Goal: Use online tool/utility: Utilize a website feature to perform a specific function

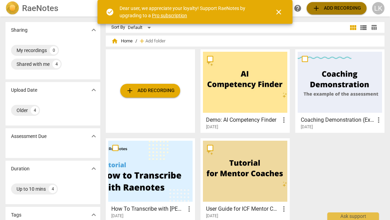
click at [329, 10] on span "add Add recording" at bounding box center [336, 8] width 49 height 8
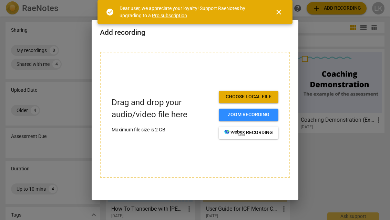
click at [246, 98] on span "Choose local file" at bounding box center [248, 96] width 49 height 7
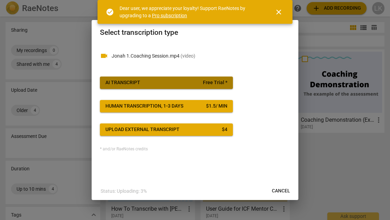
click at [221, 82] on span "Free Trial *" at bounding box center [215, 82] width 24 height 7
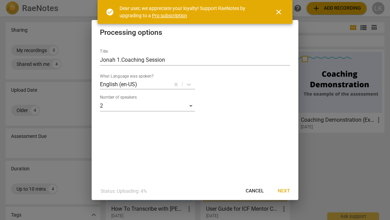
click at [279, 10] on span "close" at bounding box center [278, 12] width 8 height 8
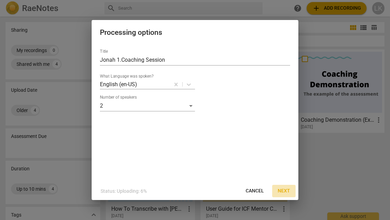
click at [283, 190] on span "Next" at bounding box center [284, 190] width 12 height 7
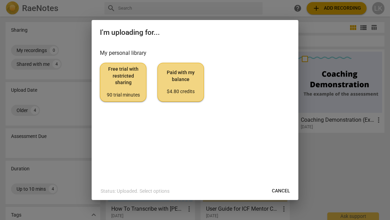
click at [124, 79] on span "Free trial with restricted sharing 90 trial minutes" at bounding box center [123, 82] width 35 height 32
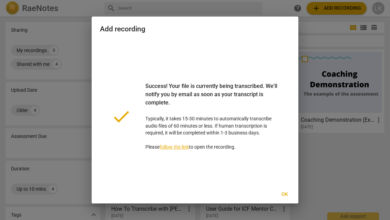
click at [283, 191] on span "Ok" at bounding box center [284, 194] width 11 height 7
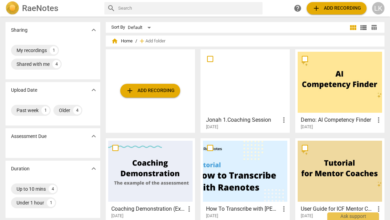
click at [250, 101] on div at bounding box center [245, 82] width 84 height 61
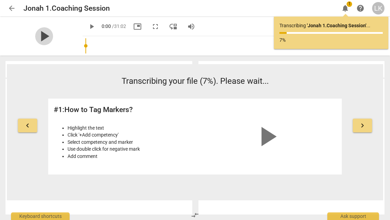
click at [37, 36] on span "play_arrow" at bounding box center [44, 36] width 18 height 18
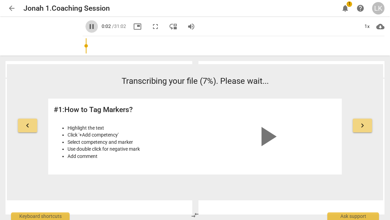
click at [87, 28] on span "pause" at bounding box center [91, 26] width 8 height 8
type input "2"
click at [363, 125] on span "keyboard_arrow_right" at bounding box center [362, 125] width 8 height 8
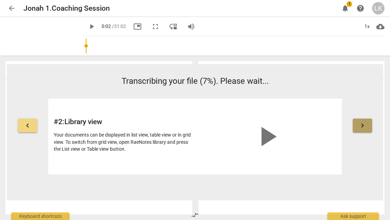
click at [363, 125] on span "keyboard_arrow_right" at bounding box center [362, 125] width 8 height 8
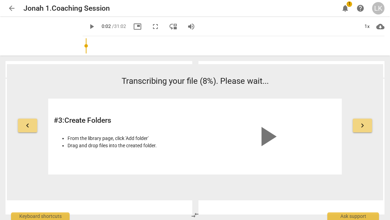
click at [363, 125] on span "keyboard_arrow_right" at bounding box center [362, 125] width 8 height 8
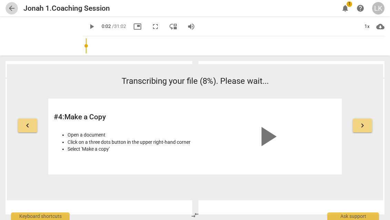
click at [11, 7] on span "arrow_back" at bounding box center [12, 8] width 8 height 8
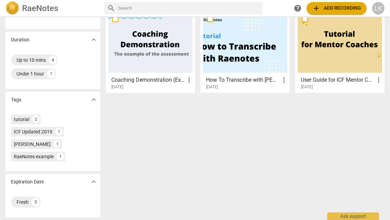
scroll to position [129, 0]
click at [46, 129] on div "ICF Updated 2019" at bounding box center [33, 131] width 39 height 7
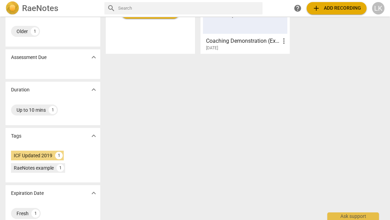
scroll to position [80, 0]
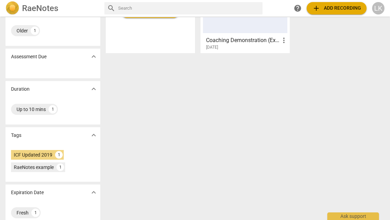
click at [93, 136] on span "expand_more" at bounding box center [94, 135] width 8 height 8
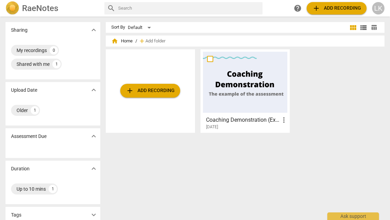
scroll to position [0, 0]
click at [381, 10] on div "LK" at bounding box center [378, 8] width 12 height 12
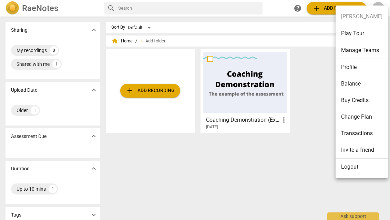
click at [354, 51] on li "Manage Teams" at bounding box center [361, 50] width 52 height 17
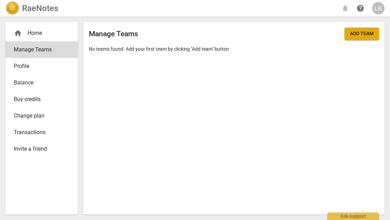
click at [60, 63] on span "Profile" at bounding box center [39, 66] width 50 height 8
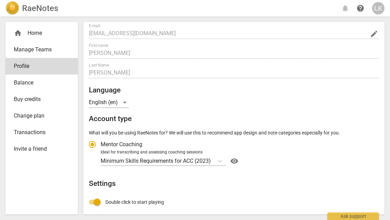
scroll to position [44, 0]
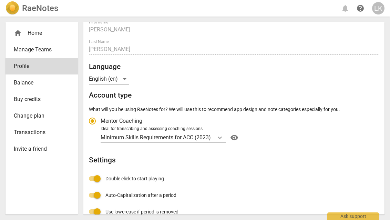
click at [217, 137] on icon "Account type" at bounding box center [219, 137] width 7 height 7
click at [0, 0] on input "Ideal for transcribing and assessing coaching sessions Minimum Skills Requireme…" at bounding box center [0, 0] width 0 height 0
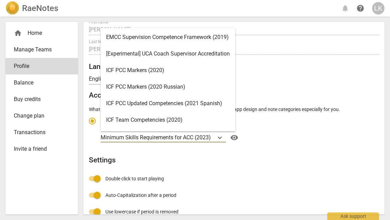
scroll to position [3, 0]
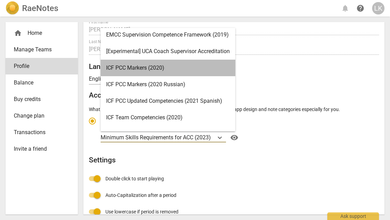
click at [185, 67] on div "ICF PCC Markers (2020)" at bounding box center [168, 68] width 135 height 17
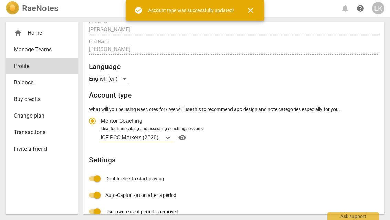
radio input "false"
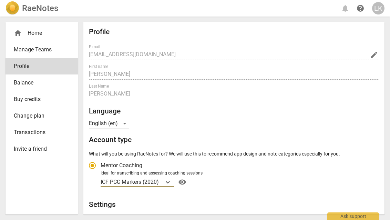
scroll to position [0, 0]
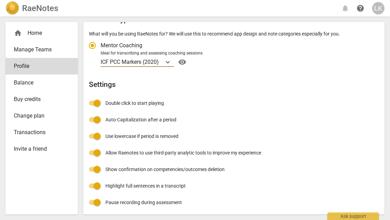
click at [313, 172] on div "Profile E-mail [EMAIL_ADDRESS][DOMAIN_NAME] edit First name [PERSON_NAME] Last …" at bounding box center [234, 59] width 290 height 303
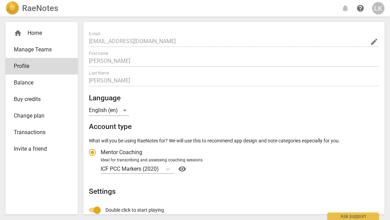
click at [312, 168] on div "ICF PCC Markers (2020) visibility" at bounding box center [239, 168] width 276 height 11
click at [0, 0] on input "Ideal for transcribing and assessing coaching sessions ICF PCC Markers (2020) v…" at bounding box center [0, 0] width 0 height 0
click at [48, 80] on span "Balance" at bounding box center [39, 83] width 50 height 8
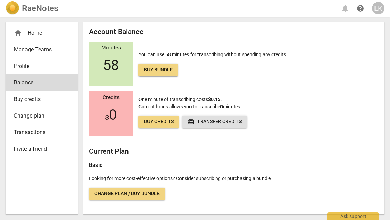
click at [53, 97] on span "Buy credits" at bounding box center [39, 99] width 50 height 8
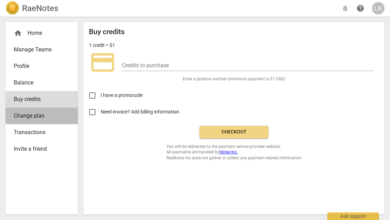
click at [53, 118] on span "Change plan" at bounding box center [39, 116] width 50 height 8
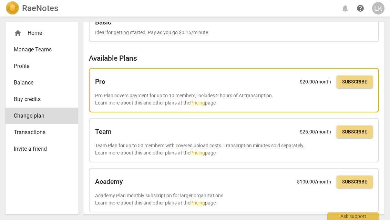
scroll to position [26, 0]
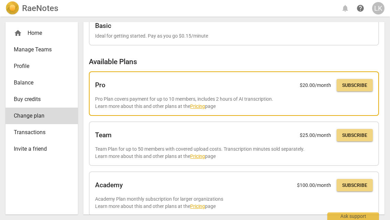
click at [201, 105] on link "Pricing" at bounding box center [197, 106] width 15 height 6
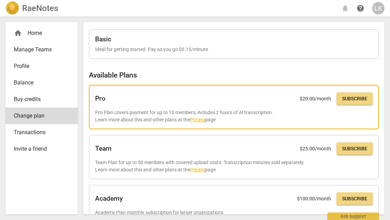
scroll to position [11, 0]
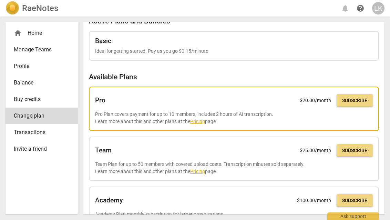
click at [199, 118] on link "Pricing" at bounding box center [197, 121] width 15 height 6
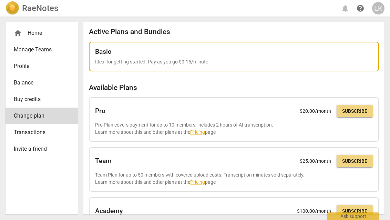
scroll to position [0, 0]
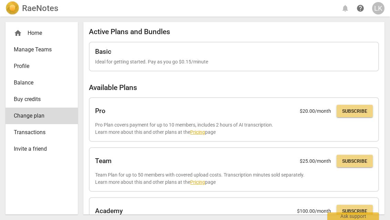
click at [379, 12] on div "LK" at bounding box center [378, 8] width 12 height 12
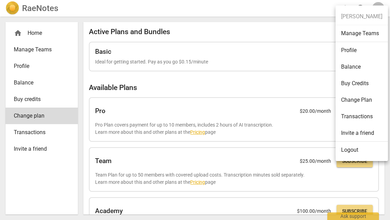
click at [351, 12] on ul "[PERSON_NAME] Manage Teams Profile Balance Buy Credits Change Plan Transactions…" at bounding box center [361, 83] width 52 height 155
click at [35, 29] on div at bounding box center [195, 110] width 390 height 220
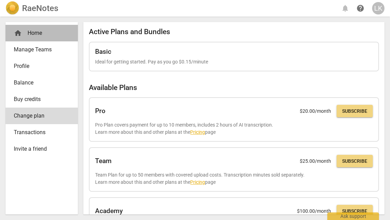
click at [28, 35] on div "home Home" at bounding box center [39, 33] width 50 height 8
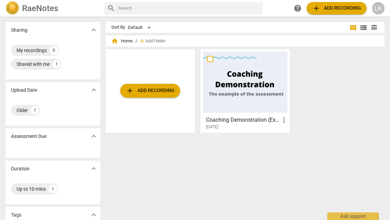
click at [123, 41] on span "home Home" at bounding box center [121, 41] width 21 height 7
click at [41, 45] on div "My recordings 0" at bounding box center [35, 50] width 48 height 11
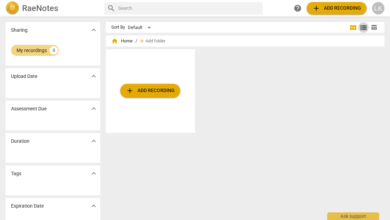
click at [360, 26] on span "view_list" at bounding box center [363, 27] width 8 height 8
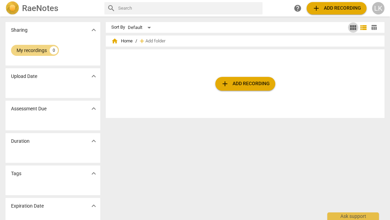
click at [350, 27] on span "view_module" at bounding box center [353, 27] width 8 height 8
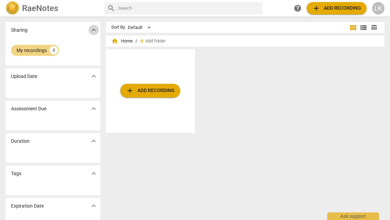
click at [94, 32] on span "expand_more" at bounding box center [94, 30] width 8 height 8
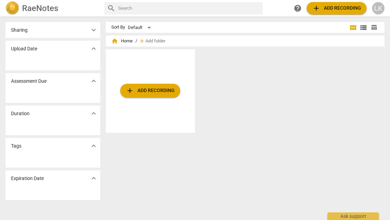
click at [94, 32] on span "expand_more" at bounding box center [94, 30] width 8 height 8
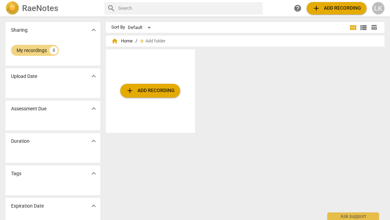
click at [117, 43] on span "home" at bounding box center [114, 41] width 7 height 7
click at [116, 42] on span "home" at bounding box center [114, 41] width 7 height 7
click at [115, 42] on span "home" at bounding box center [114, 41] width 7 height 7
click at [112, 42] on span "home" at bounding box center [114, 41] width 7 height 7
click at [76, 71] on div "Upload Date expand_more" at bounding box center [53, 76] width 95 height 16
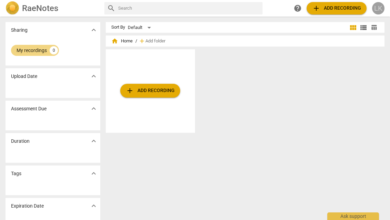
click at [377, 5] on div "LK" at bounding box center [378, 8] width 12 height 12
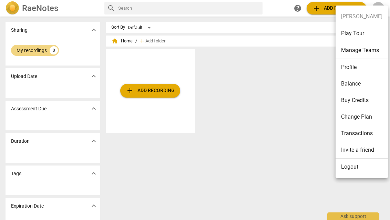
click at [353, 134] on li "Transactions" at bounding box center [361, 133] width 52 height 17
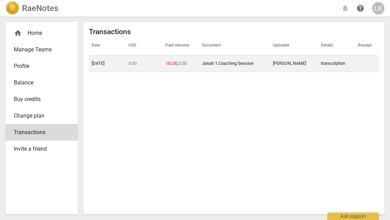
click at [238, 57] on td "Jonah 1.Coaching Session" at bounding box center [234, 63] width 71 height 17
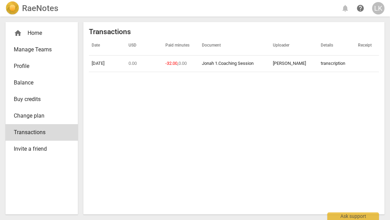
click at [18, 32] on span "home" at bounding box center [18, 33] width 8 height 8
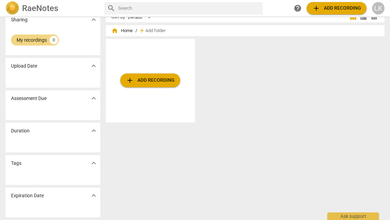
scroll to position [10, 0]
click at [76, 162] on div "Tags expand_more" at bounding box center [53, 163] width 95 height 16
click at [95, 161] on span "expand_more" at bounding box center [94, 163] width 8 height 8
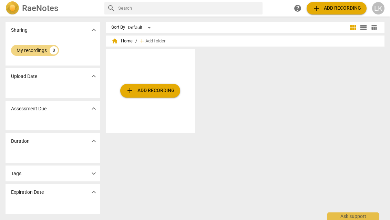
scroll to position [0, 0]
click at [92, 169] on button "expand_more" at bounding box center [93, 173] width 10 height 10
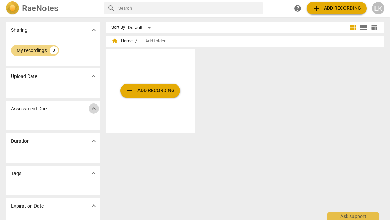
click at [92, 109] on span "expand_more" at bounding box center [94, 108] width 8 height 8
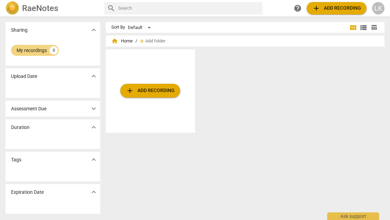
click at [92, 109] on span "expand_more" at bounding box center [94, 108] width 8 height 8
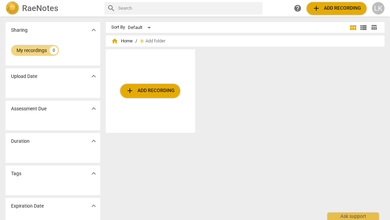
click at [90, 79] on span "expand_more" at bounding box center [94, 76] width 8 height 8
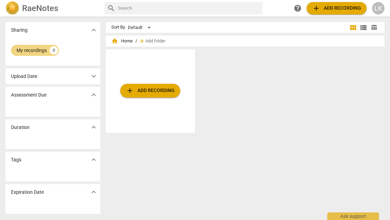
click at [90, 79] on span "expand_more" at bounding box center [94, 76] width 8 height 8
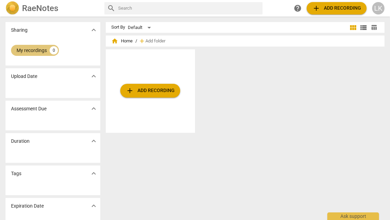
click at [47, 52] on div "My recordings 0" at bounding box center [35, 50] width 48 height 11
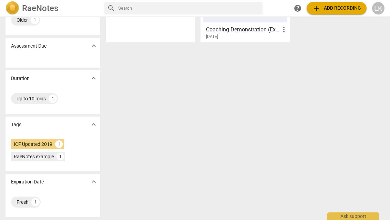
scroll to position [90, 0]
click at [43, 157] on div "RaeNotes example" at bounding box center [34, 156] width 40 height 7
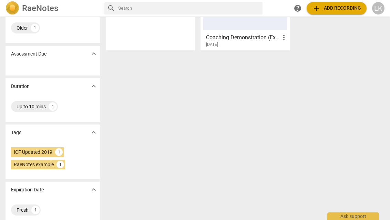
scroll to position [81, 0]
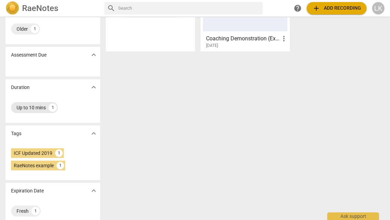
click at [43, 108] on div "Up to 10 mins" at bounding box center [31, 107] width 29 height 7
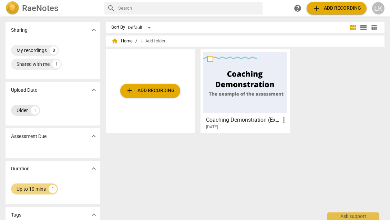
click at [30, 109] on div "Older 1" at bounding box center [25, 110] width 29 height 11
click at [31, 113] on div "Older 1" at bounding box center [25, 110] width 29 height 11
click at [46, 64] on div "Shared with me" at bounding box center [33, 64] width 33 height 7
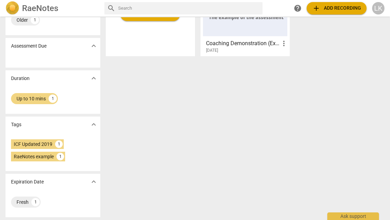
scroll to position [76, 0]
click at [33, 199] on div "1" at bounding box center [35, 202] width 8 height 8
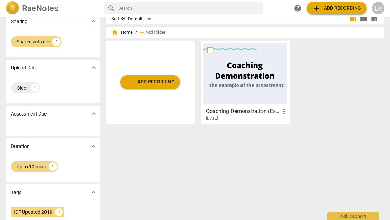
scroll to position [9, 0]
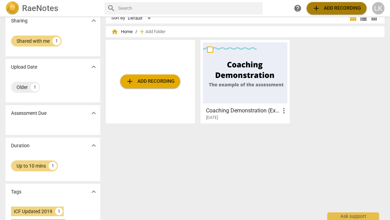
click at [328, 6] on span "add Add recording" at bounding box center [336, 8] width 49 height 8
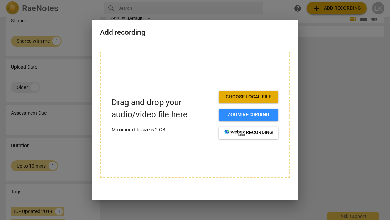
click at [314, 125] on div at bounding box center [195, 110] width 390 height 220
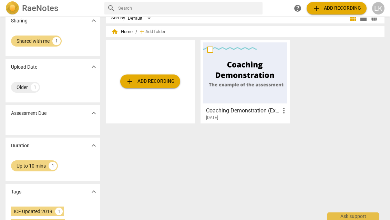
click at [91, 115] on span "expand_more" at bounding box center [94, 113] width 8 height 8
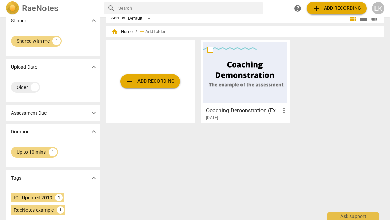
click at [91, 115] on span "expand_more" at bounding box center [94, 113] width 8 height 8
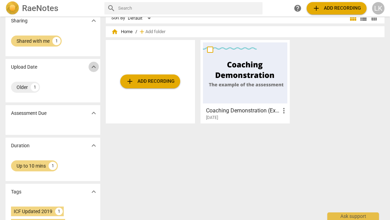
click at [95, 62] on button "expand_more" at bounding box center [93, 67] width 10 height 10
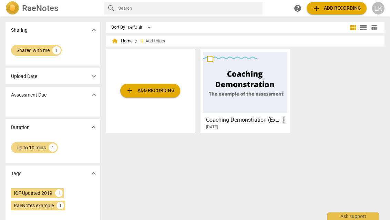
scroll to position [0, 0]
click at [244, 97] on div at bounding box center [245, 82] width 84 height 61
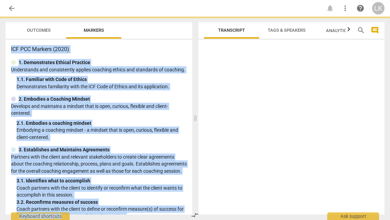
click at [244, 97] on div at bounding box center [291, 128] width 186 height 172
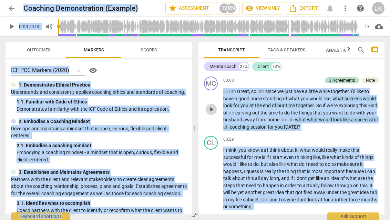
click at [211, 104] on button "play_arrow" at bounding box center [211, 109] width 11 height 11
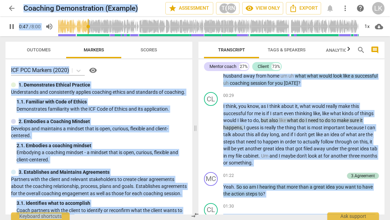
scroll to position [4, 0]
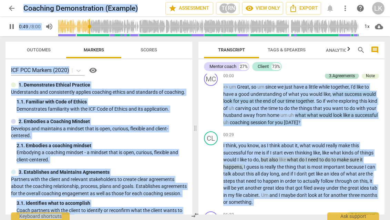
type input "50"
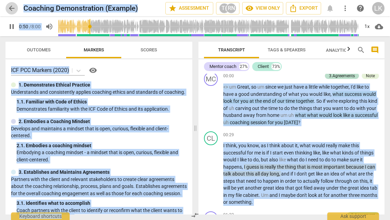
click at [13, 9] on span "arrow_back" at bounding box center [12, 8] width 8 height 8
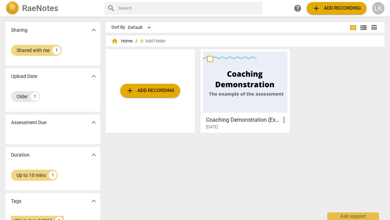
click at [32, 97] on div "1" at bounding box center [35, 96] width 8 height 8
click at [91, 122] on span "expand_more" at bounding box center [94, 122] width 8 height 8
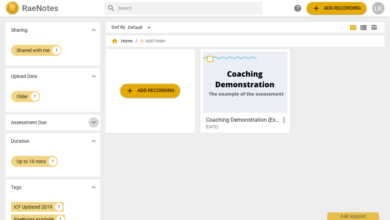
click at [91, 122] on span "expand_more" at bounding box center [94, 122] width 8 height 8
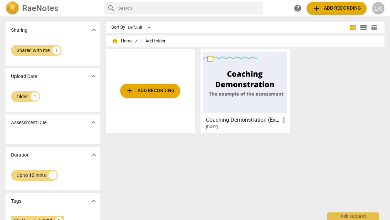
click at [157, 41] on span "Add folder" at bounding box center [155, 41] width 20 height 5
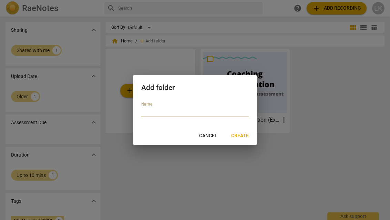
click at [208, 138] on span "Cancel" at bounding box center [208, 135] width 18 height 7
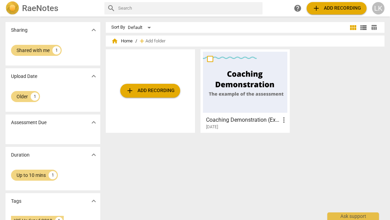
click at [117, 27] on div "Sort By" at bounding box center [118, 27] width 14 height 5
click at [32, 6] on h2 "RaeNotes" at bounding box center [40, 8] width 36 height 10
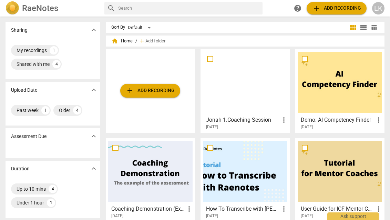
click at [242, 95] on div at bounding box center [245, 82] width 84 height 61
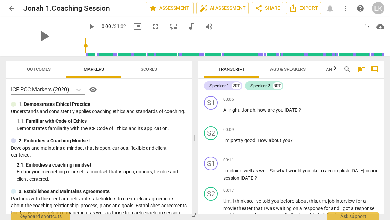
click at [289, 68] on span "Tags & Speakers" at bounding box center [287, 68] width 38 height 5
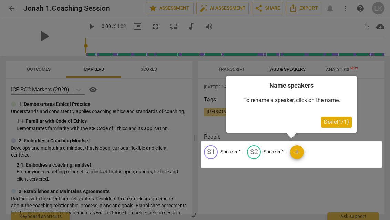
click at [295, 191] on div at bounding box center [195, 110] width 390 height 220
click at [326, 125] on button "Done ( 1 / 1 )" at bounding box center [336, 121] width 31 height 11
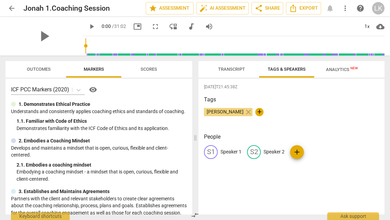
click at [226, 67] on span "Transcript" at bounding box center [231, 68] width 27 height 5
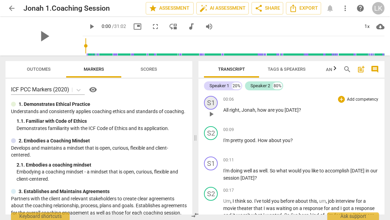
click at [213, 102] on div "S1" at bounding box center [211, 103] width 14 height 14
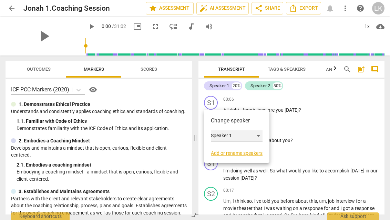
click at [245, 135] on div "Speaker 1" at bounding box center [237, 135] width 52 height 11
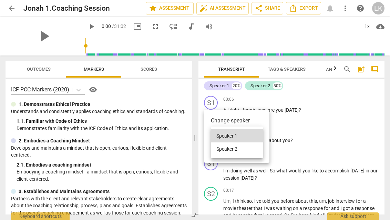
click at [284, 70] on div at bounding box center [195, 110] width 390 height 220
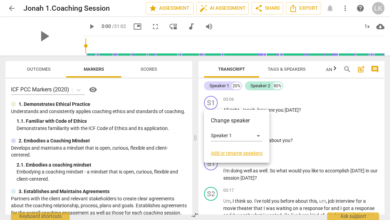
click at [282, 73] on div at bounding box center [195, 110] width 390 height 220
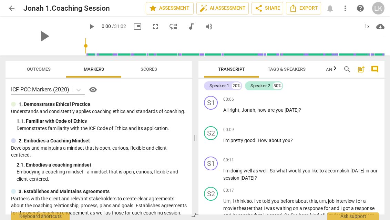
click at [284, 69] on span "Tags & Speakers" at bounding box center [287, 68] width 38 height 5
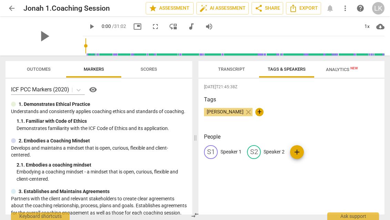
click at [212, 152] on div "S1" at bounding box center [211, 152] width 14 height 14
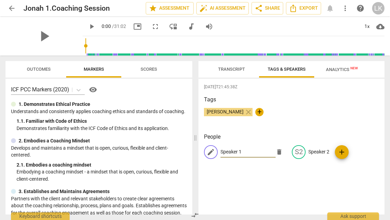
type input "o"
type input "O"
type input "Jonah"
click at [298, 153] on span "edit" at bounding box center [298, 152] width 8 height 8
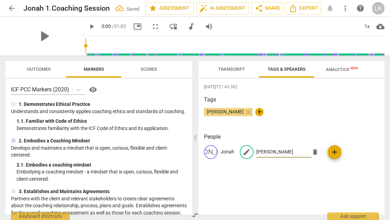
type input "[PERSON_NAME]"
click at [304, 133] on h3 "People" at bounding box center [291, 137] width 175 height 8
click at [252, 183] on div "[DATE]T21:45:38Z Tags [PERSON_NAME] close + People [PERSON_NAME] [PERSON_NAME] …" at bounding box center [291, 147] width 186 height 136
click at [333, 67] on span "Analytics New" at bounding box center [342, 69] width 32 height 5
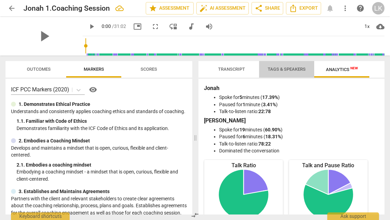
click at [280, 76] on button "Tags & Speakers" at bounding box center [286, 69] width 55 height 17
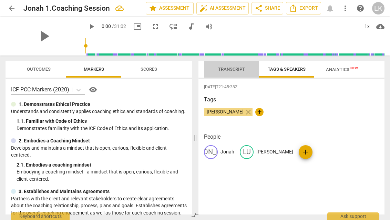
click at [232, 68] on span "Transcript" at bounding box center [231, 68] width 27 height 5
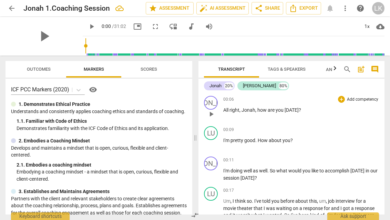
click at [211, 113] on span "play_arrow" at bounding box center [211, 114] width 8 height 8
click at [282, 70] on span "Tags & Speakers" at bounding box center [287, 68] width 38 height 5
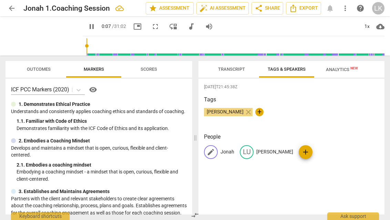
click at [218, 152] on div "edit [PERSON_NAME]" at bounding box center [219, 152] width 30 height 14
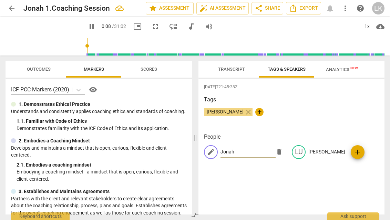
type input "8"
type input "L"
type input "9"
type input "Luc"
type input "9"
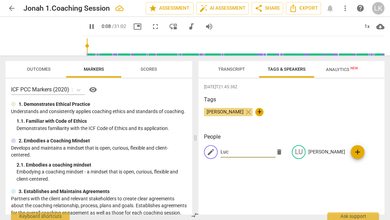
type input "[PERSON_NAME]"
type input "10"
type input "[PERSON_NAME]"
click at [313, 149] on p "[PERSON_NAME]" at bounding box center [326, 151] width 37 height 7
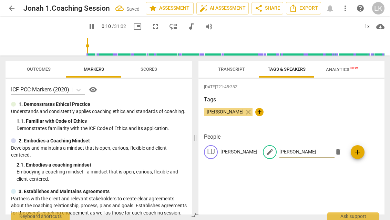
type input "11"
type input "O"
type input "11"
type input "On"
type input "11"
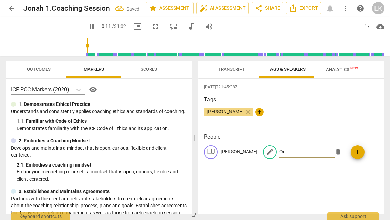
type input "Ona"
type input "12"
type input "On"
type input "12"
type input "O"
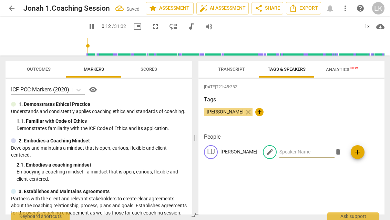
type input "12"
type input "J"
type input "13"
type input "JOa"
type input "13"
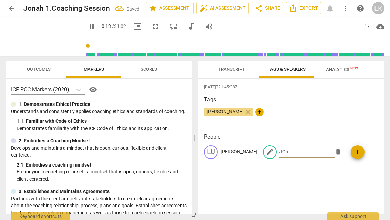
type input "[PERSON_NAME]"
type input "13"
type input "J"
type input "14"
type input "[PERSON_NAME]"
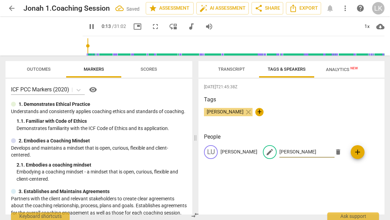
type input "14"
type input "[PERSON_NAME]"
type input "14"
type input "Jonah"
type input "15"
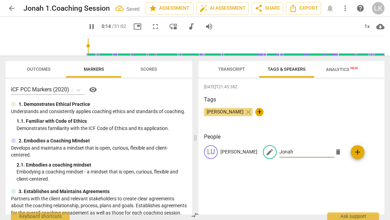
type input "Jonah"
click at [312, 184] on div "[DATE]T21:45:38Z Tags [PERSON_NAME] close + People [PERSON_NAME] edit [PERSON_N…" at bounding box center [291, 147] width 186 height 136
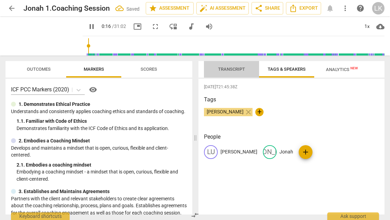
click at [236, 73] on span "Transcript" at bounding box center [231, 69] width 43 height 9
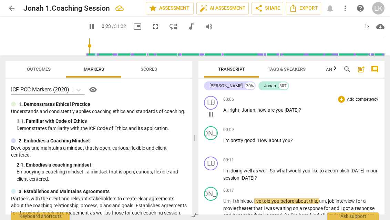
click at [211, 115] on span "pause" at bounding box center [211, 114] width 8 height 8
type input "24"
click at [220, 6] on span "auto_fix_high AI Assessment" at bounding box center [222, 8] width 46 height 8
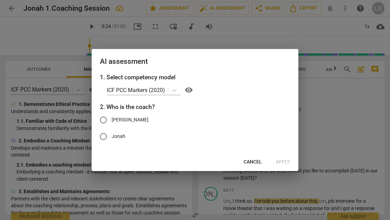
click at [104, 120] on input "[PERSON_NAME]" at bounding box center [103, 120] width 17 height 17
radio input "true"
click at [283, 158] on span "Apply" at bounding box center [282, 161] width 14 height 7
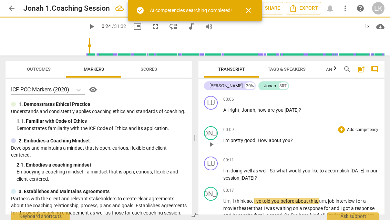
type input "24"
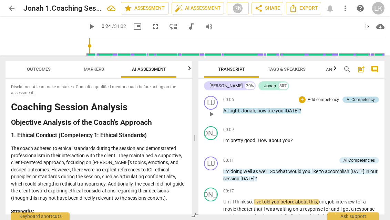
click at [359, 98] on div "AI Competency" at bounding box center [360, 99] width 28 height 6
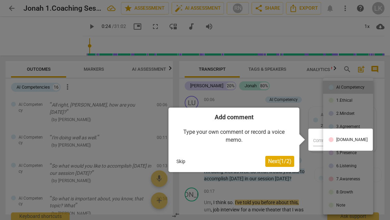
click at [180, 160] on button "Skip" at bounding box center [181, 161] width 14 height 10
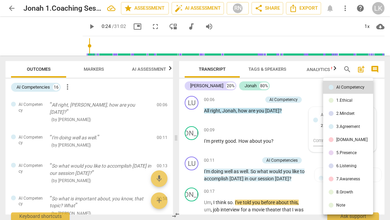
click at [283, 128] on div at bounding box center [195, 110] width 390 height 220
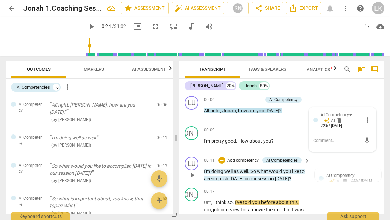
click at [305, 160] on span "keyboard_arrow_right" at bounding box center [307, 160] width 8 height 8
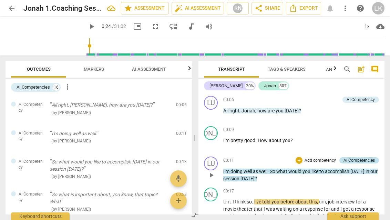
click at [359, 158] on div "AI Competencies" at bounding box center [358, 160] width 31 height 6
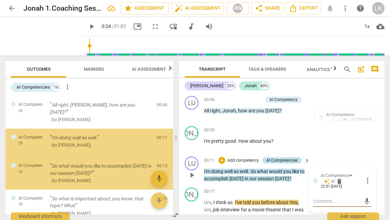
scroll to position [13, 0]
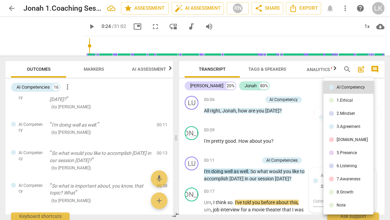
click at [301, 135] on div at bounding box center [195, 110] width 390 height 220
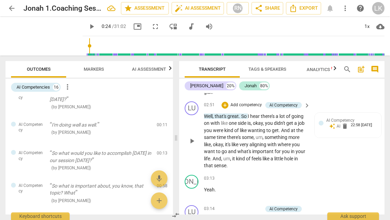
scroll to position [506, 0]
click at [303, 102] on span "keyboard_arrow_right" at bounding box center [307, 106] width 8 height 8
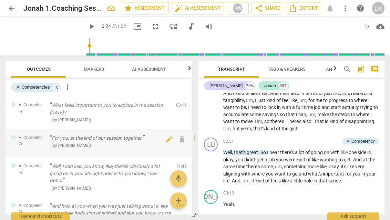
scroll to position [180, 0]
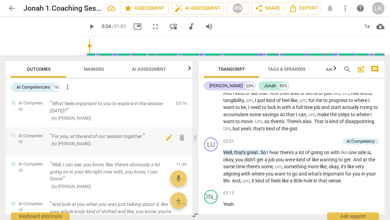
click at [123, 135] on p "For you, at the end of our session together." at bounding box center [110, 136] width 121 height 7
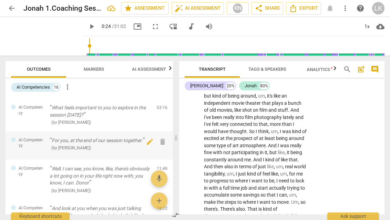
scroll to position [999, 0]
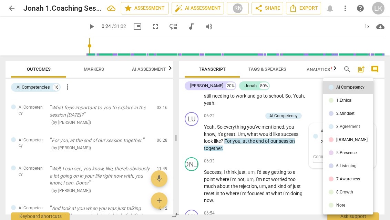
click at [259, 152] on div at bounding box center [195, 110] width 390 height 220
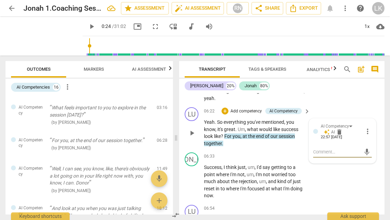
scroll to position [1004, 0]
click at [341, 183] on div "JO play_arrow pause 06:33 + Add competency keyboard_arrow_right Success , I thi…" at bounding box center [281, 175] width 205 height 52
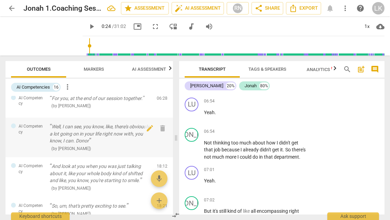
scroll to position [223, 0]
click at [106, 133] on p "Well, I can see, you know, like, there's obviously a lot going on in your life …" at bounding box center [101, 132] width 102 height 21
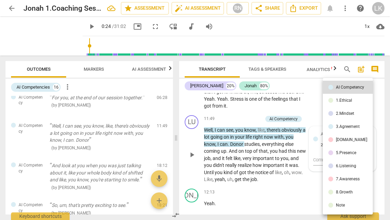
click at [283, 178] on div at bounding box center [195, 110] width 390 height 220
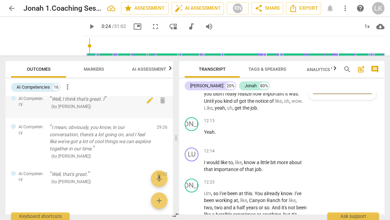
scroll to position [0, 0]
click at [146, 70] on span "AI Assessment" at bounding box center [149, 68] width 34 height 5
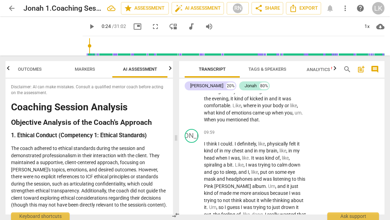
scroll to position [1579, 0]
